Goal: Information Seeking & Learning: Learn about a topic

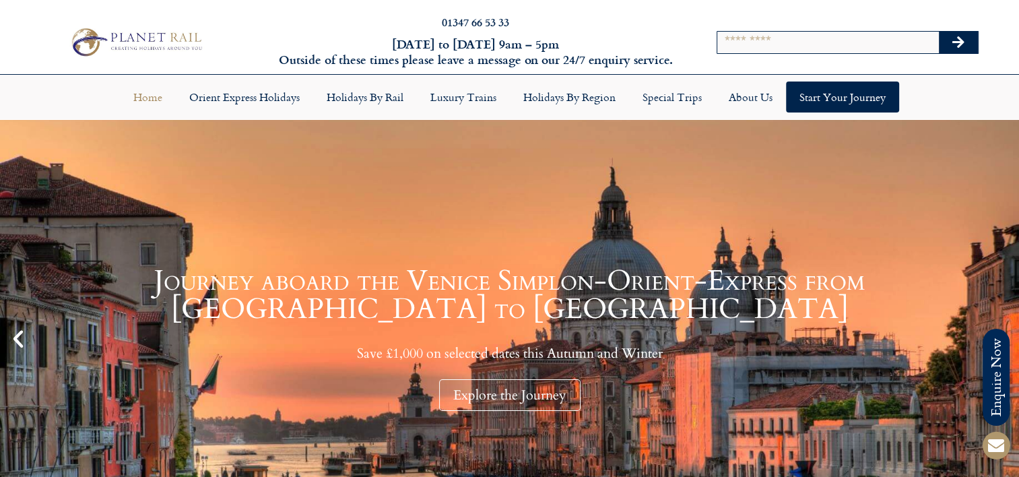
click at [712, 160] on link "Journey aboard the Venice Simplon-Orient-Express from Paris to Venice Save £1,0…" at bounding box center [509, 339] width 1019 height 438
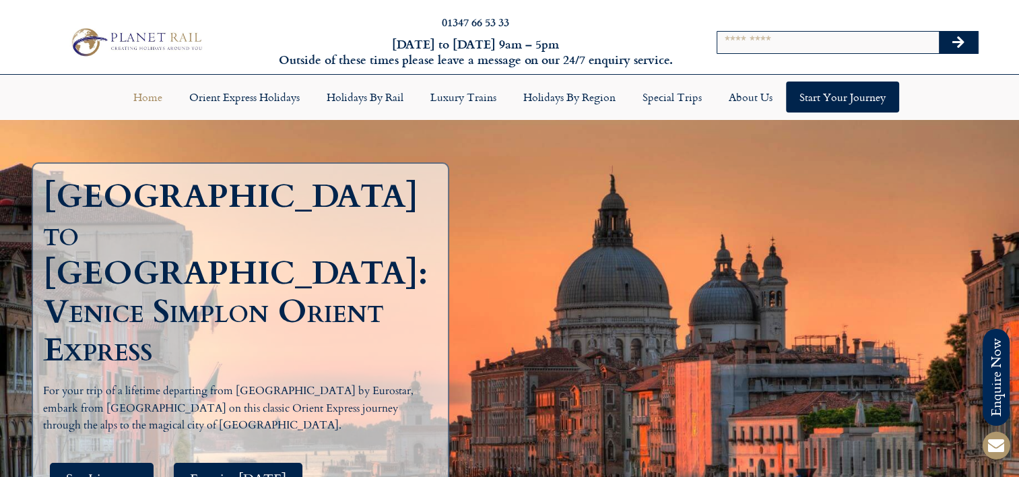
click at [141, 94] on link "Home" at bounding box center [148, 97] width 56 height 31
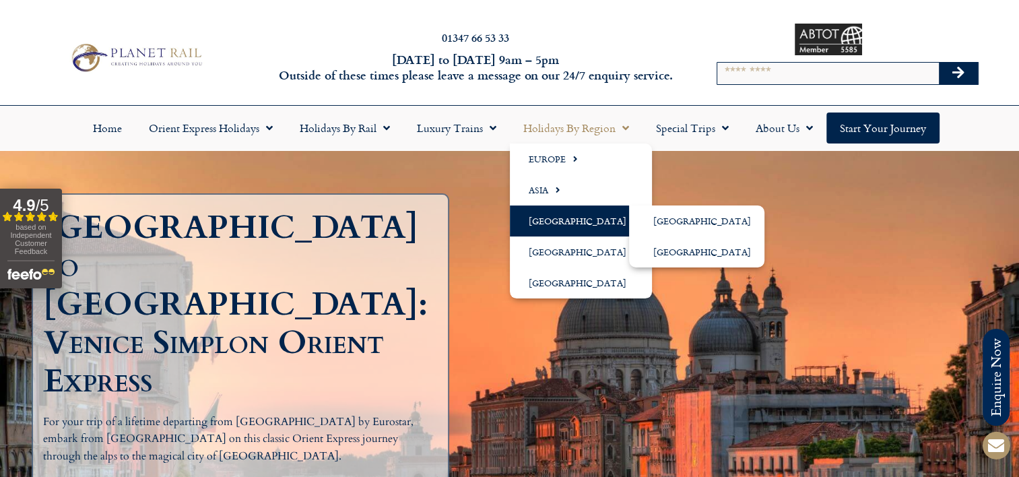
click at [550, 218] on link "[GEOGRAPHIC_DATA]" at bounding box center [581, 220] width 142 height 31
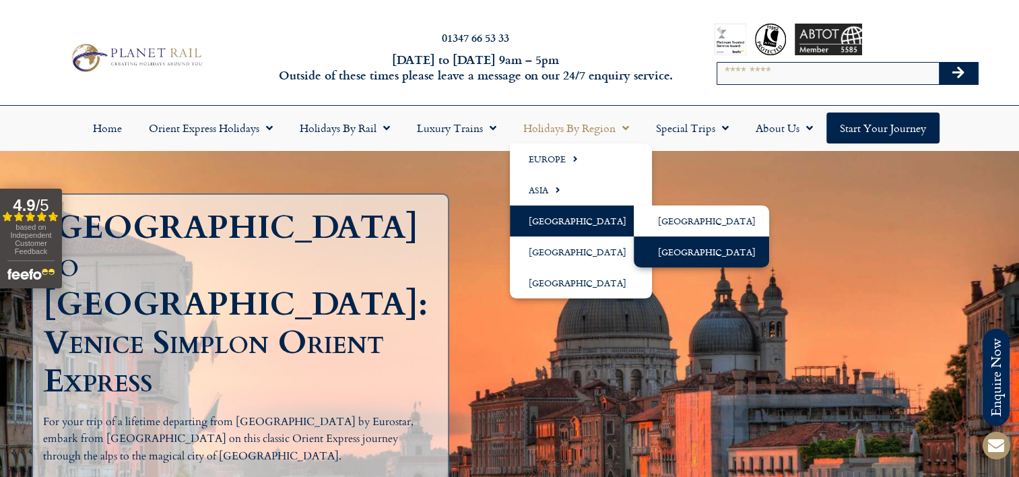
click at [677, 253] on link "[GEOGRAPHIC_DATA]" at bounding box center [701, 251] width 135 height 31
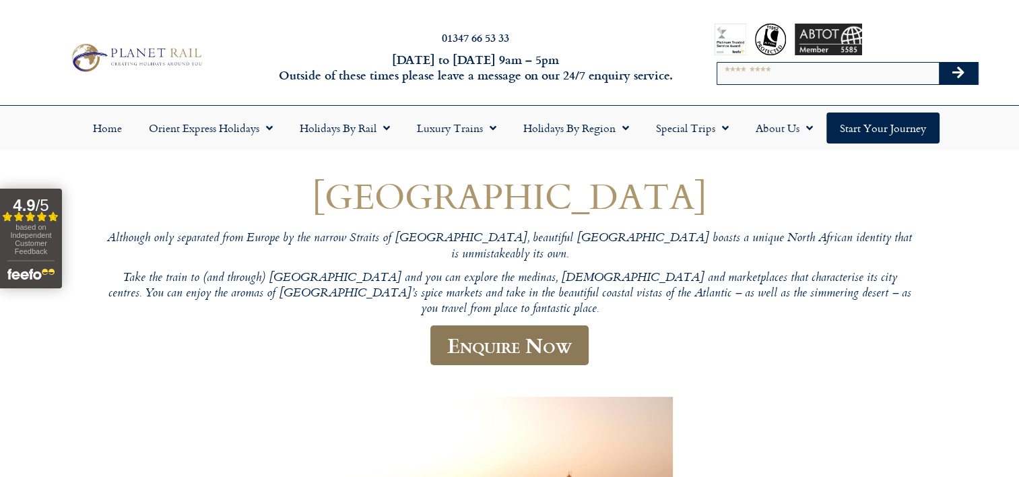
click at [538, 325] on link "Enquire Now" at bounding box center [509, 345] width 158 height 40
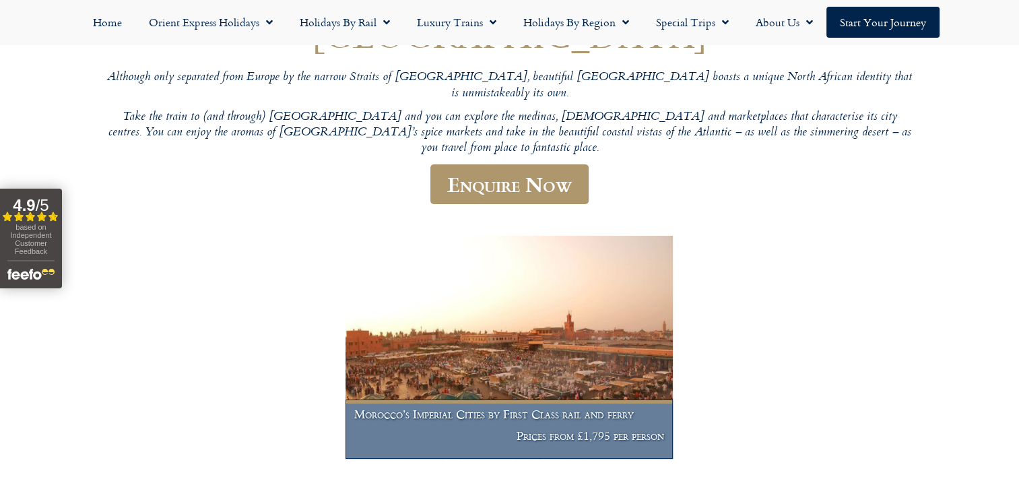
scroll to position [269, 0]
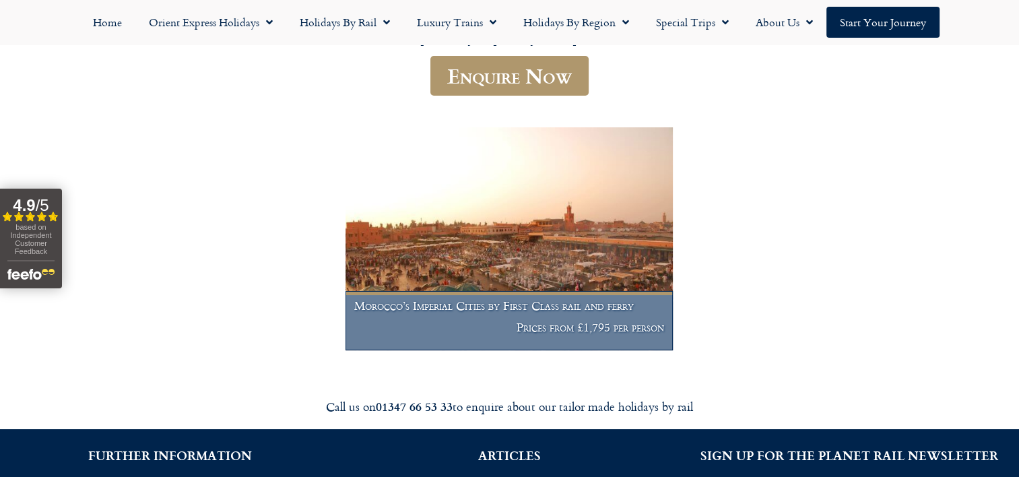
click at [579, 291] on figcaption "Morocco’s Imperial Cities by First Class rail and ferry Prices from £1,795 per …" at bounding box center [510, 320] width 328 height 59
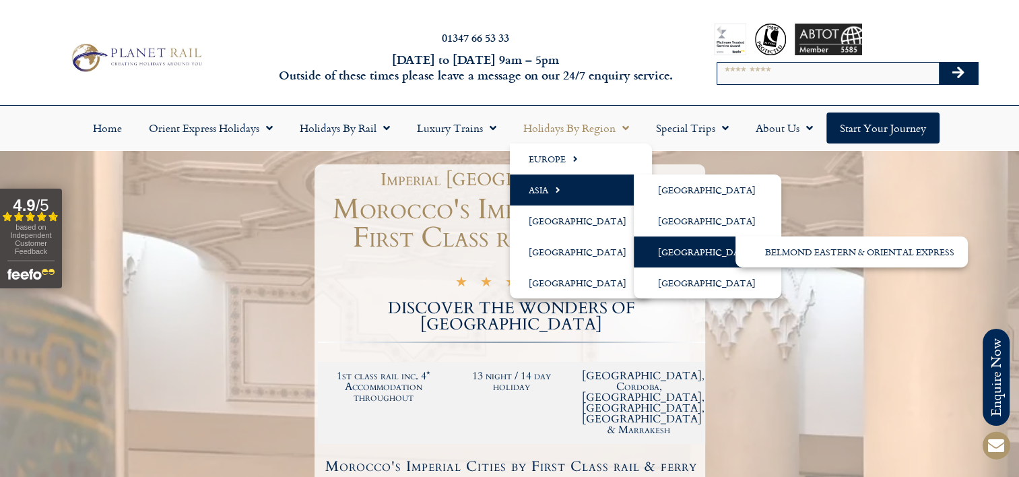
click at [678, 247] on link "[GEOGRAPHIC_DATA]" at bounding box center [708, 251] width 148 height 31
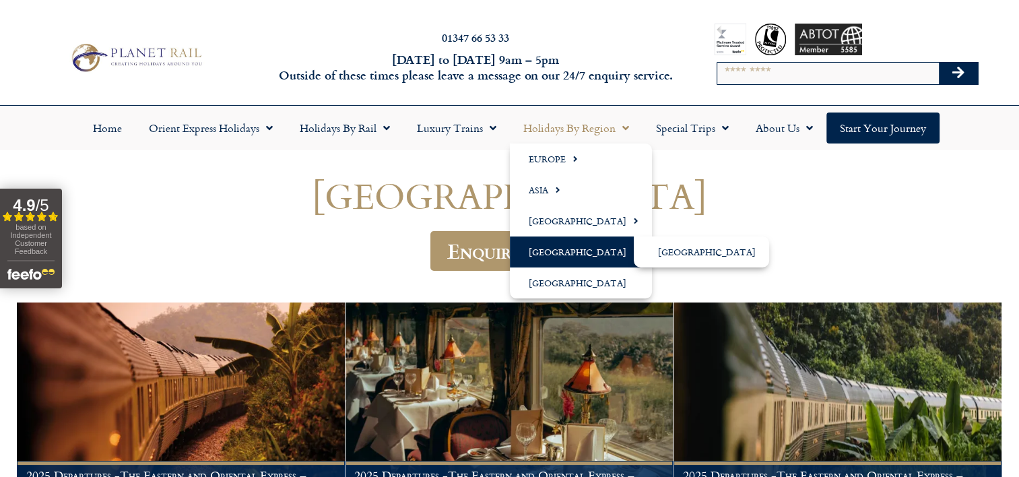
click at [552, 248] on link "[GEOGRAPHIC_DATA]" at bounding box center [581, 251] width 142 height 31
click at [682, 248] on link "[GEOGRAPHIC_DATA]" at bounding box center [701, 251] width 135 height 31
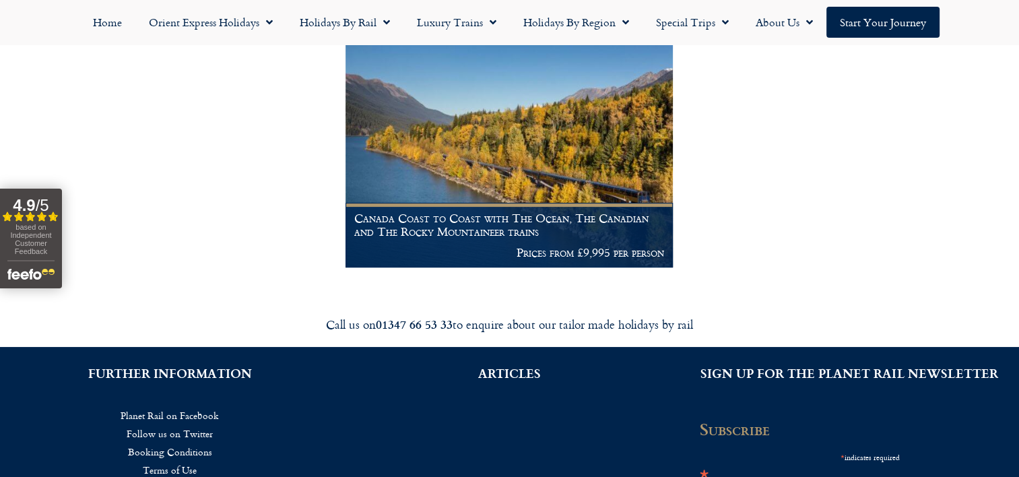
scroll to position [337, 0]
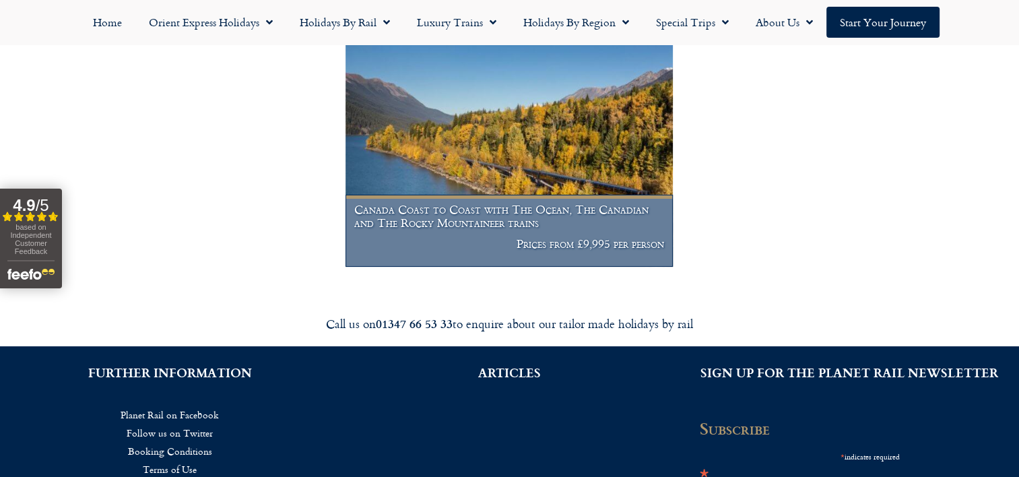
click at [420, 220] on h1 "Canada Coast to Coast with The Ocean, The Canadian and The Rocky Mountaineer tr…" at bounding box center [509, 216] width 310 height 26
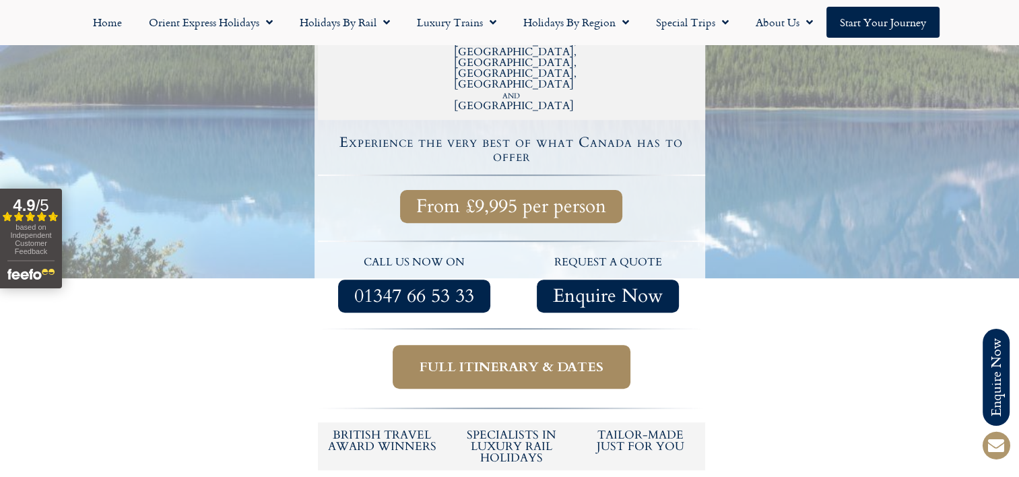
scroll to position [472, 0]
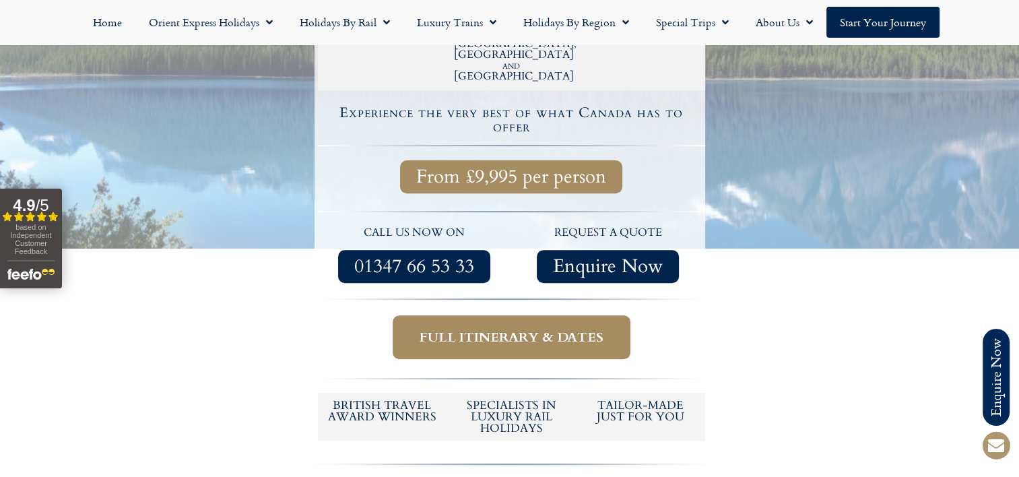
click at [519, 329] on span "Full itinerary & dates" at bounding box center [512, 337] width 184 height 17
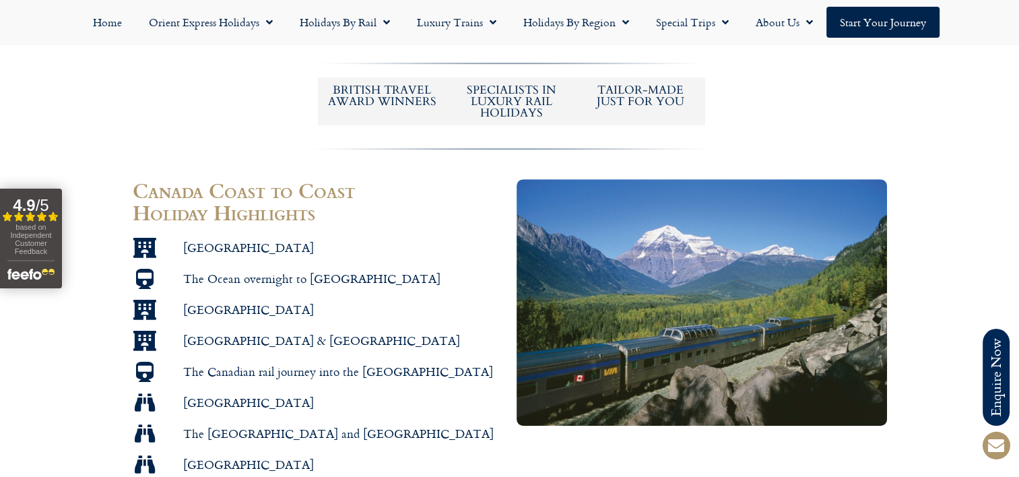
scroll to position [808, 0]
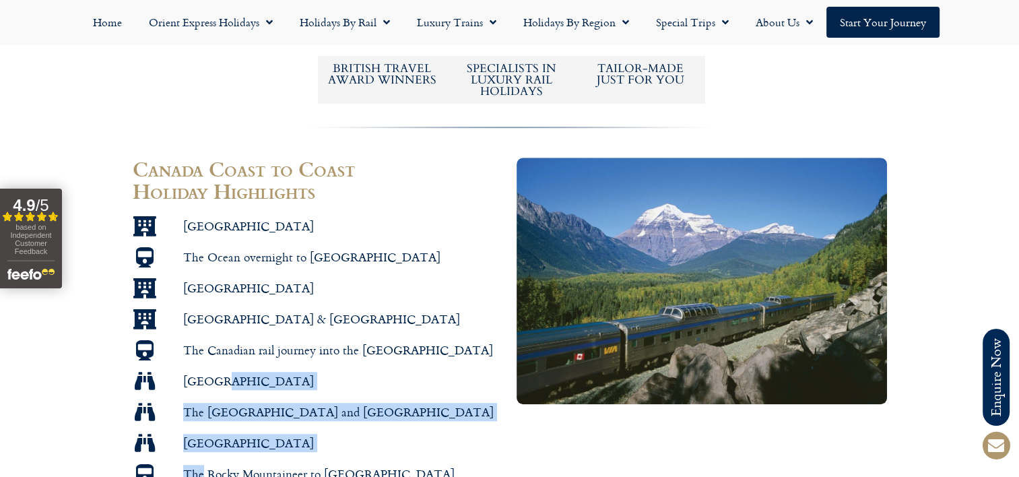
drag, startPoint x: 204, startPoint y: 381, endPoint x: 204, endPoint y: 426, distance: 45.8
click at [204, 426] on ul "Halifax The Ocean overnight to Montreal Montreal Toronto & Niagara Falls The Ca…" at bounding box center [318, 365] width 370 height 299
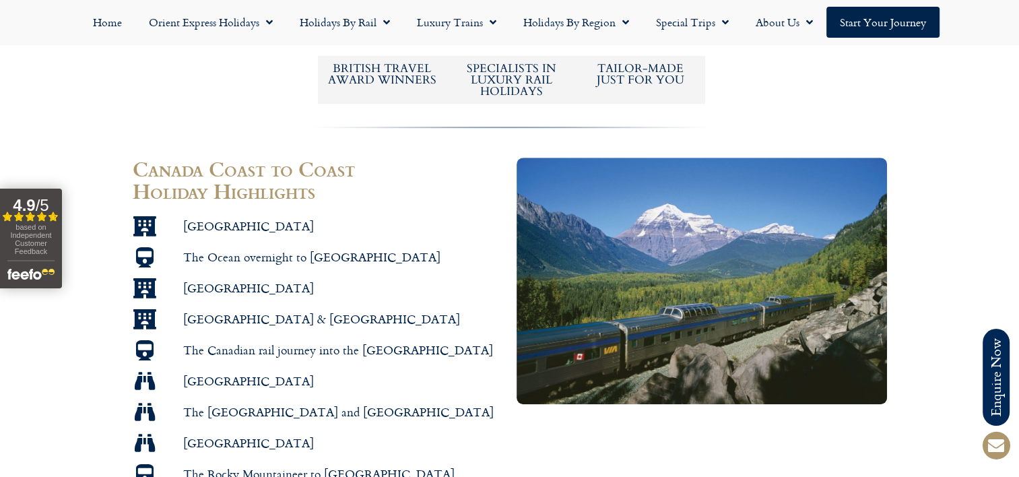
click at [461, 151] on div "Canada Coast to Coast Holiday Highlights Halifax The Ocean overnight to Montrea…" at bounding box center [318, 337] width 384 height 372
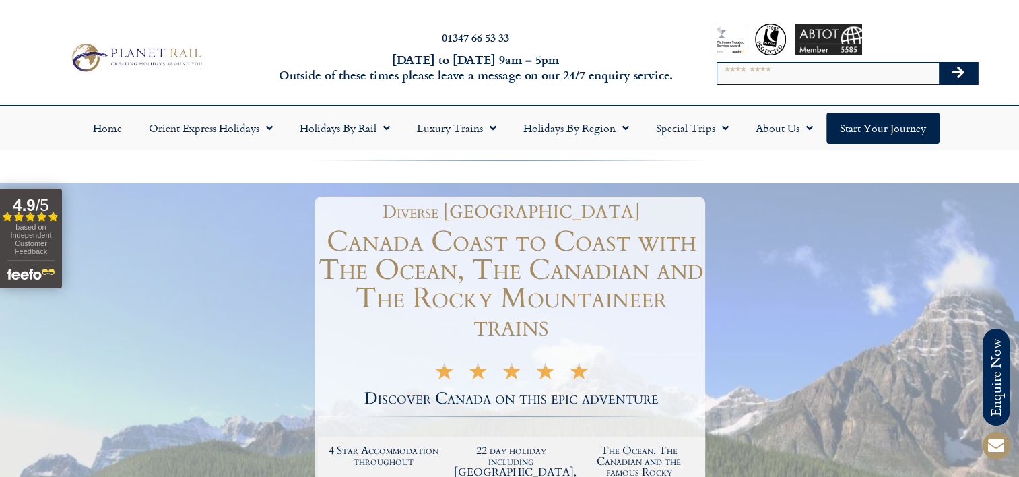
scroll to position [67, 0]
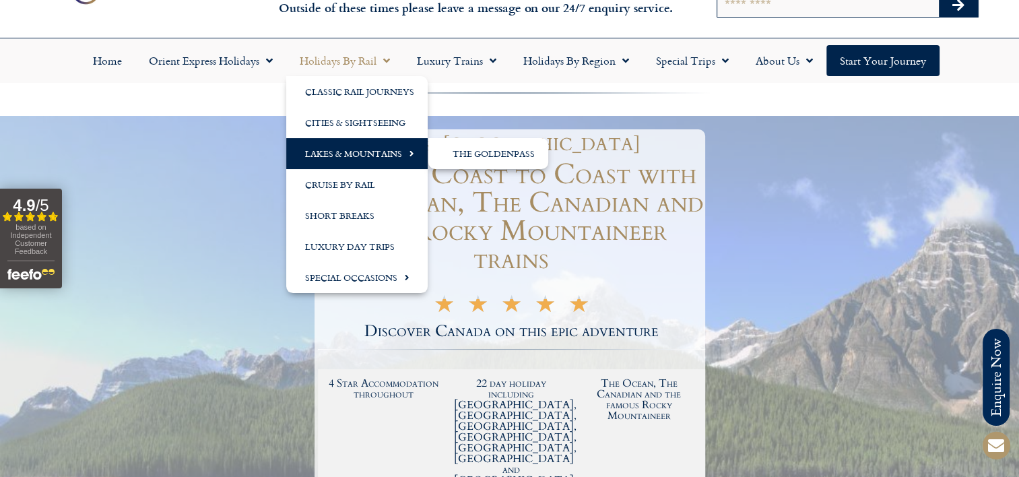
click at [339, 148] on link "Lakes & Mountains" at bounding box center [356, 153] width 141 height 31
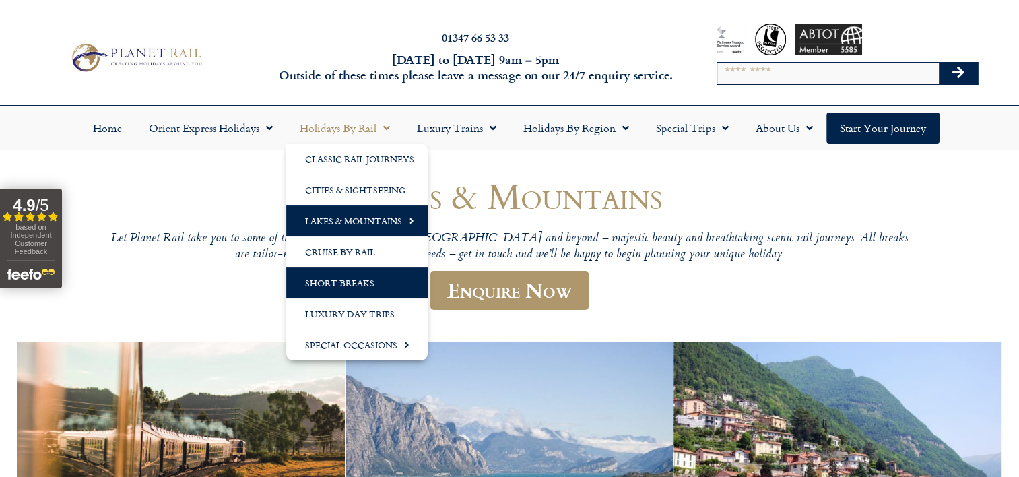
click at [345, 280] on link "Short Breaks" at bounding box center [356, 282] width 141 height 31
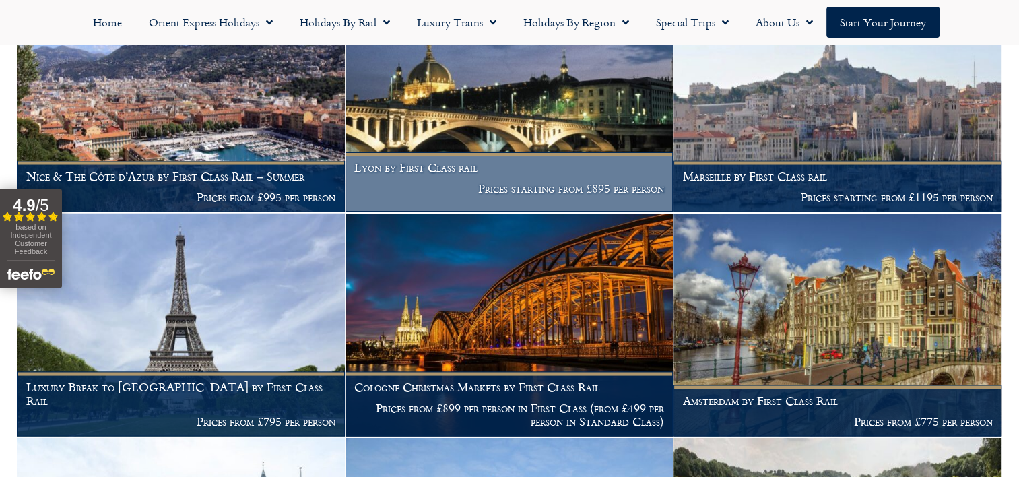
scroll to position [2425, 0]
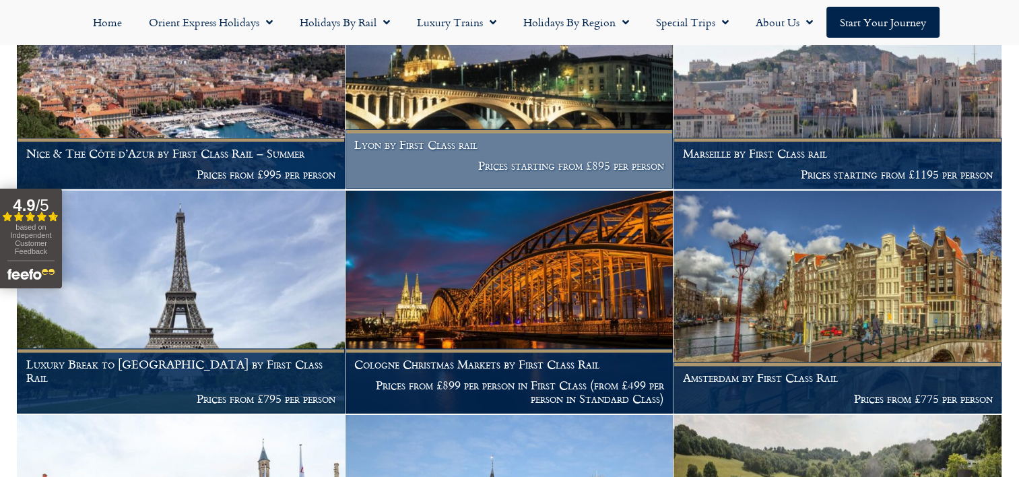
click at [441, 150] on h1 "Lyon by First Class rail" at bounding box center [509, 144] width 310 height 13
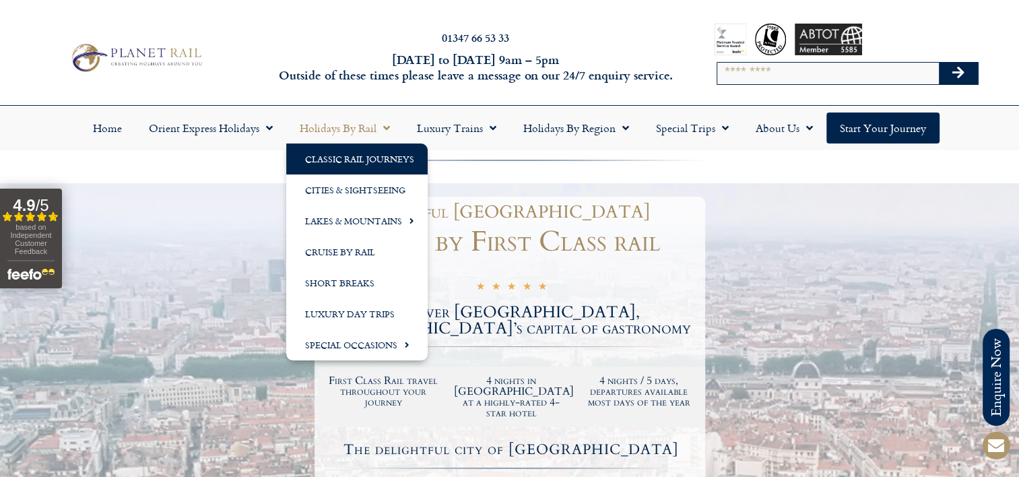
click at [337, 158] on link "Classic Rail Journeys" at bounding box center [356, 158] width 141 height 31
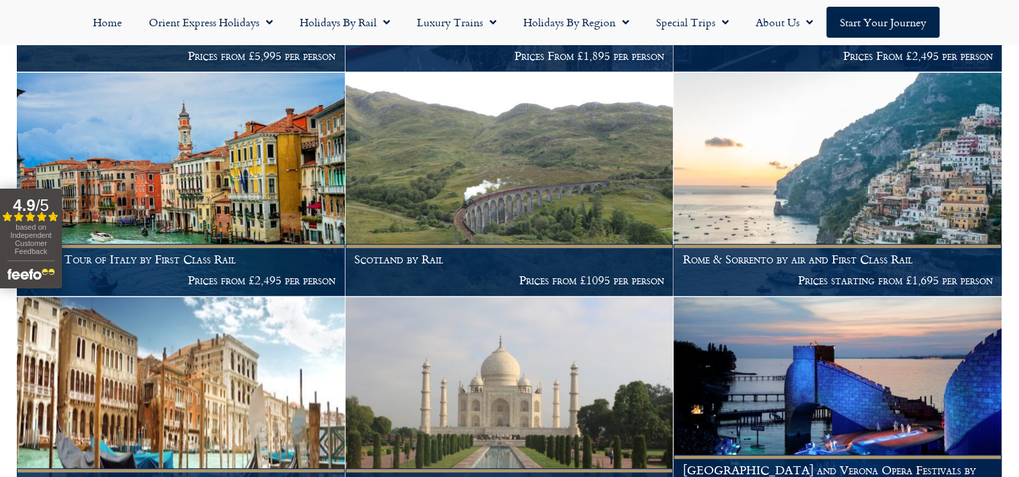
scroll to position [943, 0]
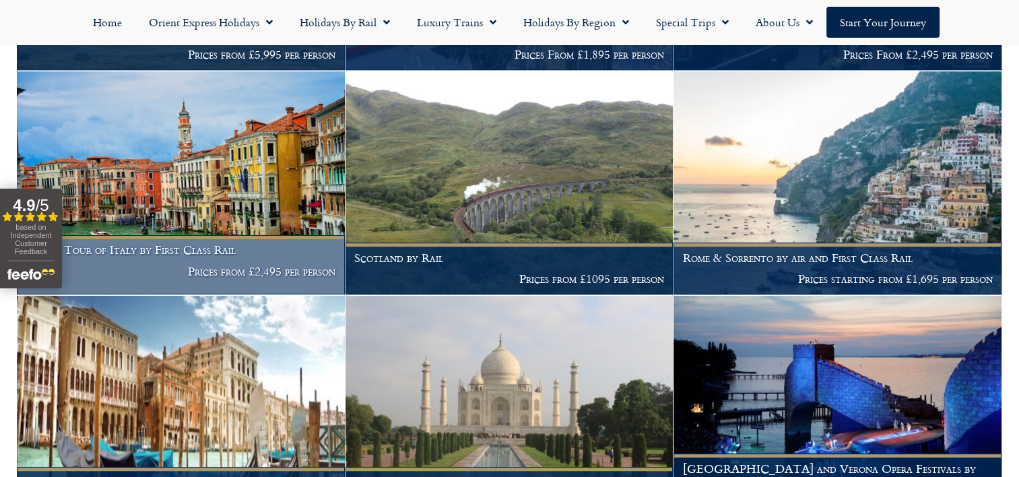
click at [192, 257] on h1 "Grand Tour of Italy by First Class Rail" at bounding box center [181, 249] width 310 height 13
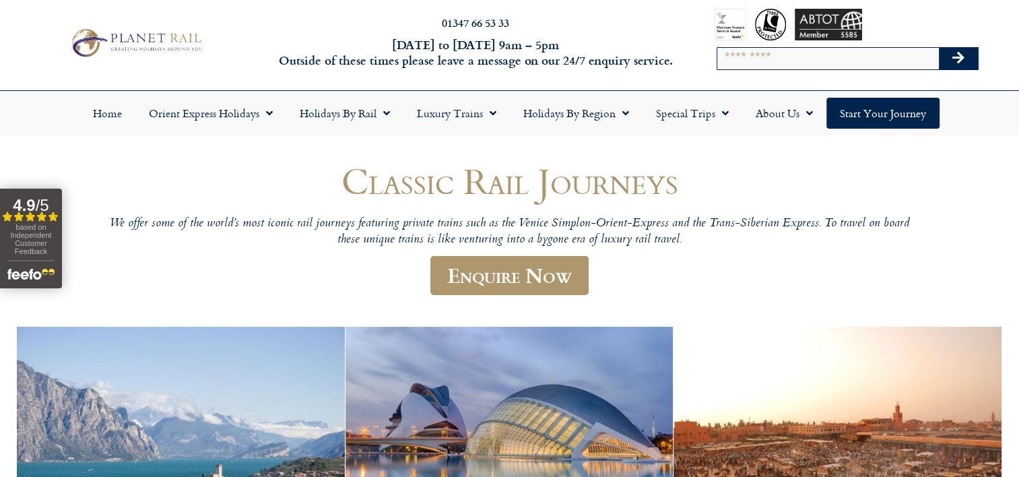
scroll to position [0, 0]
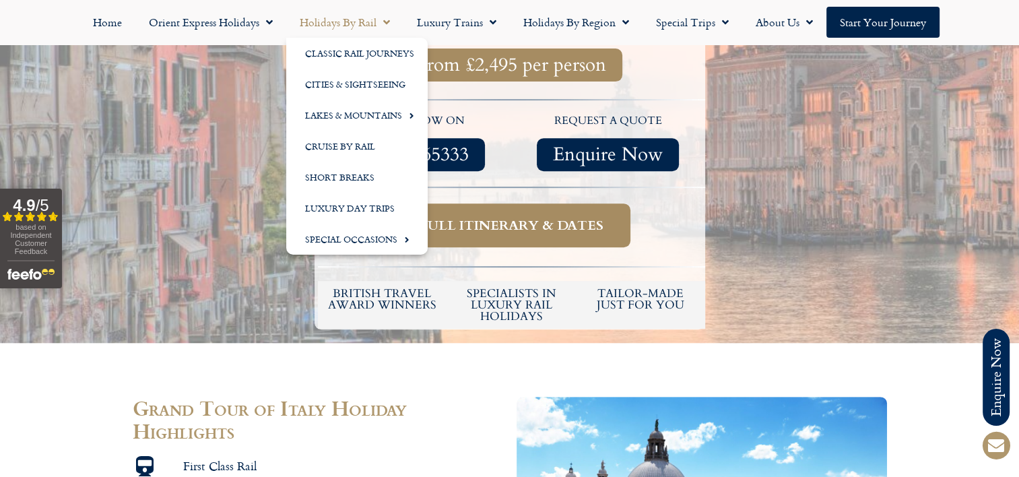
scroll to position [202, 0]
